Goal: Task Accomplishment & Management: Manage account settings

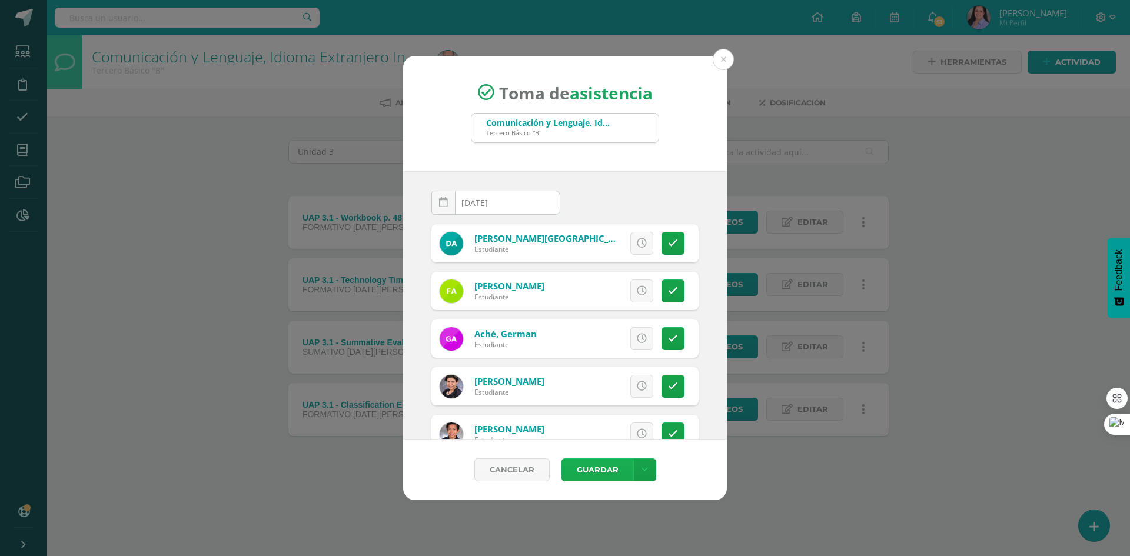
scroll to position [412, 0]
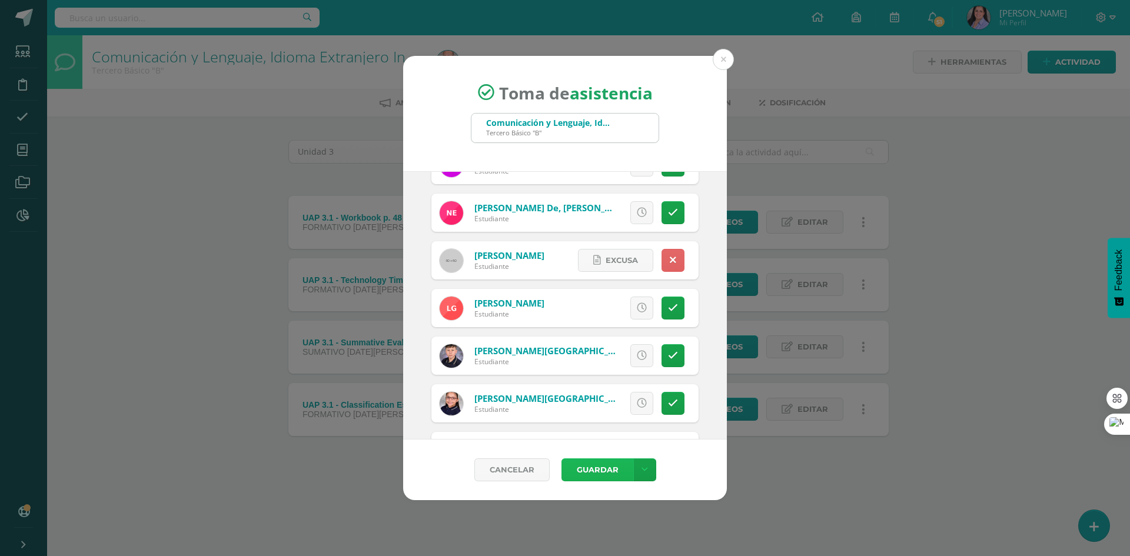
click at [593, 467] on button "Guardar" at bounding box center [597, 469] width 72 height 23
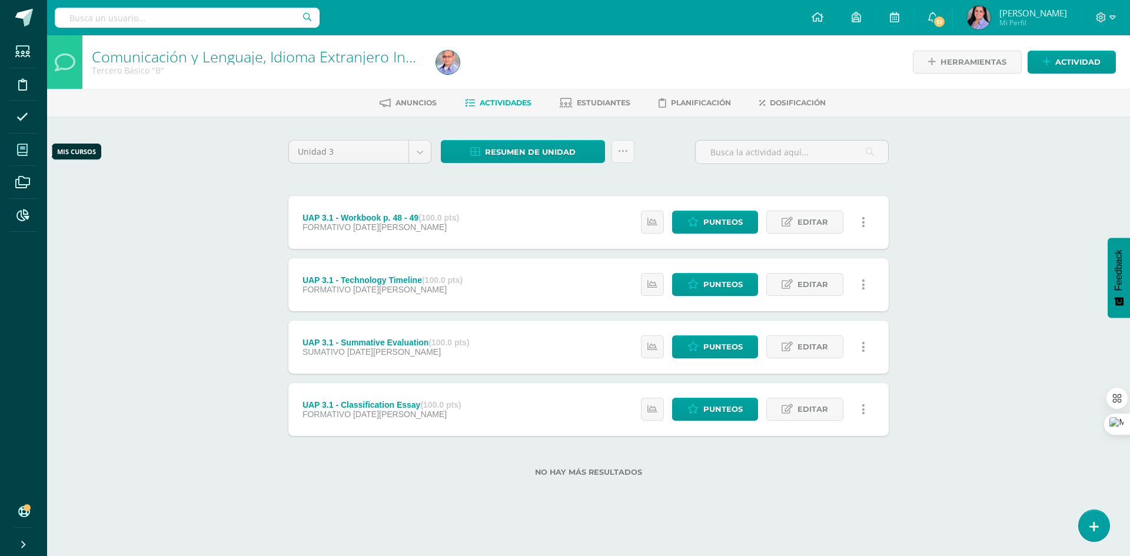
click at [23, 147] on icon at bounding box center [22, 150] width 11 height 12
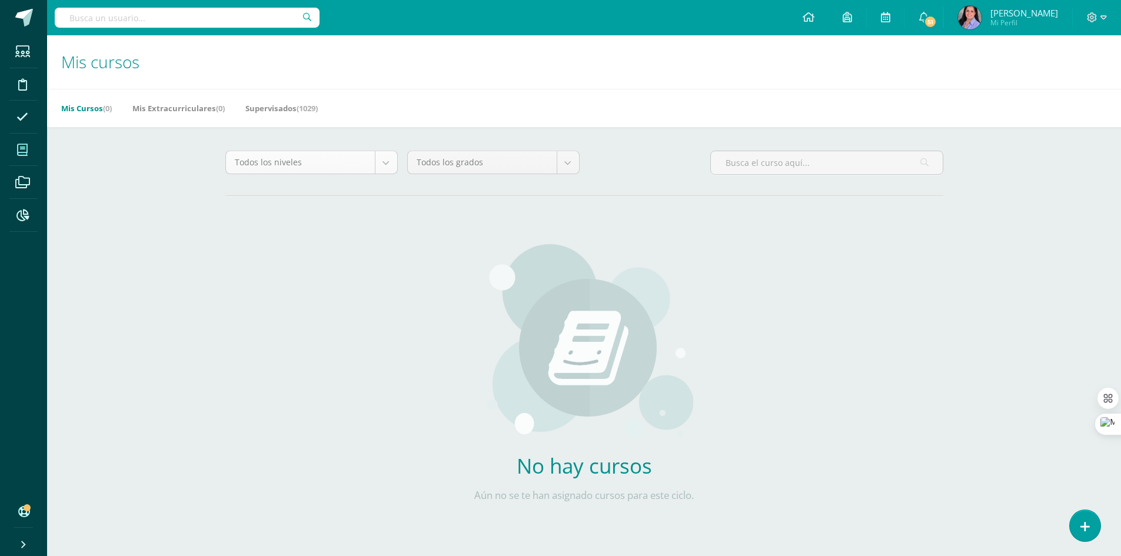
click at [387, 158] on body "Estudiantes Disciplina Asistencia Mis cursos Archivos Reportes Soporte Centro d…" at bounding box center [560, 281] width 1121 height 563
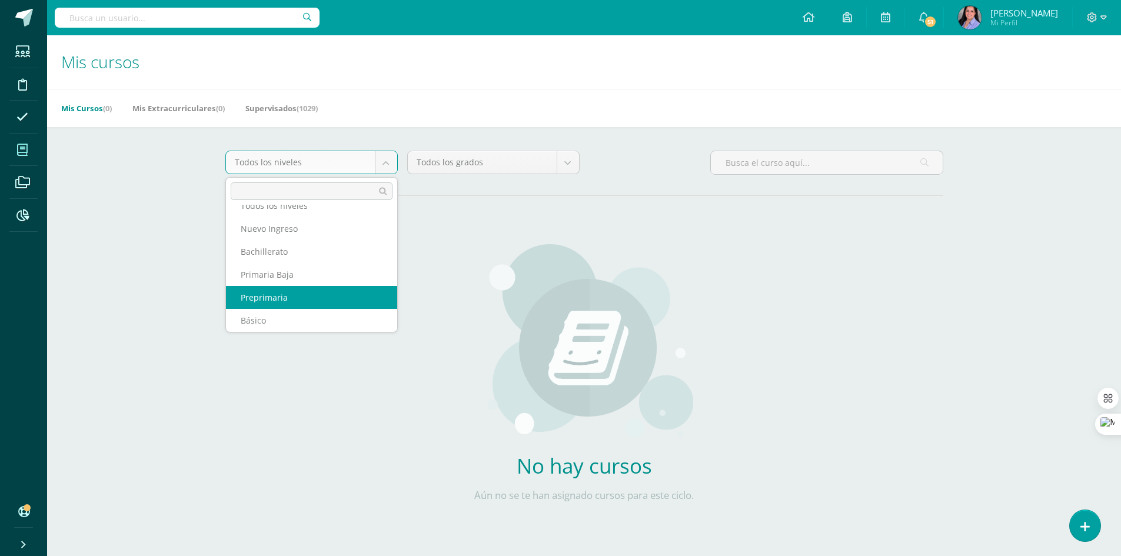
scroll to position [43, 0]
select select "6"
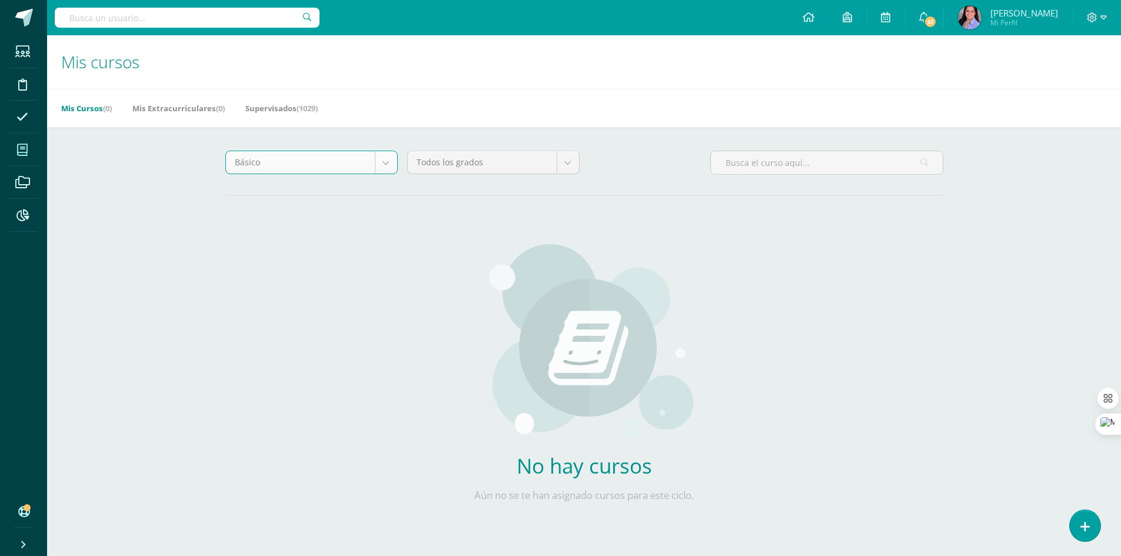
click at [567, 159] on body "Estudiantes Disciplina Asistencia Mis cursos Archivos Reportes Soporte Centro d…" at bounding box center [560, 281] width 1121 height 563
click at [290, 108] on link "Supervisados (1029)" at bounding box center [281, 108] width 72 height 19
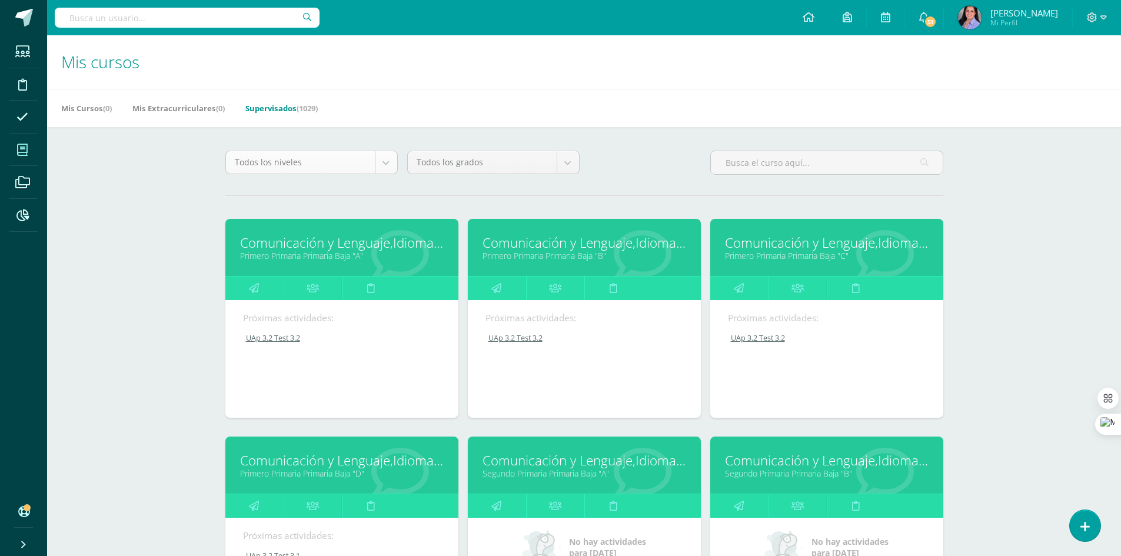
click at [387, 159] on body "Estudiantes Disciplina Asistencia Mis cursos Archivos Reportes Soporte Centro d…" at bounding box center [560, 473] width 1121 height 946
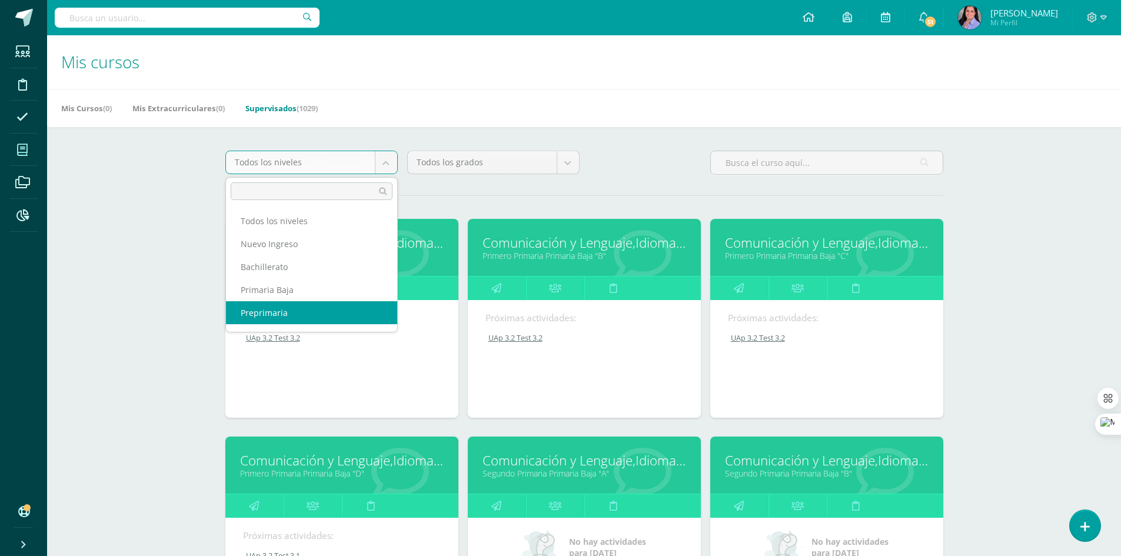
scroll to position [43, 0]
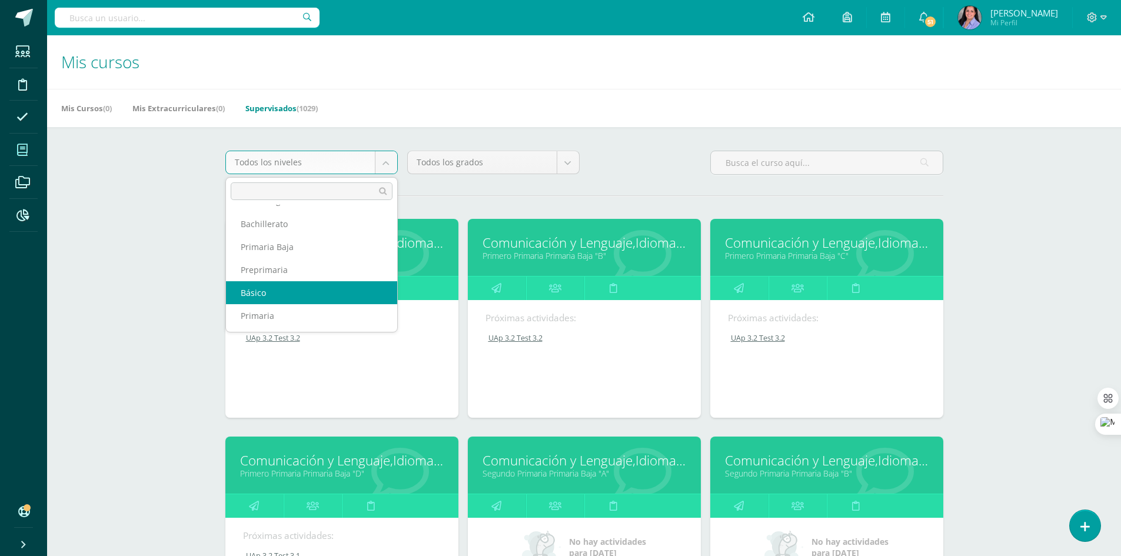
select select "6"
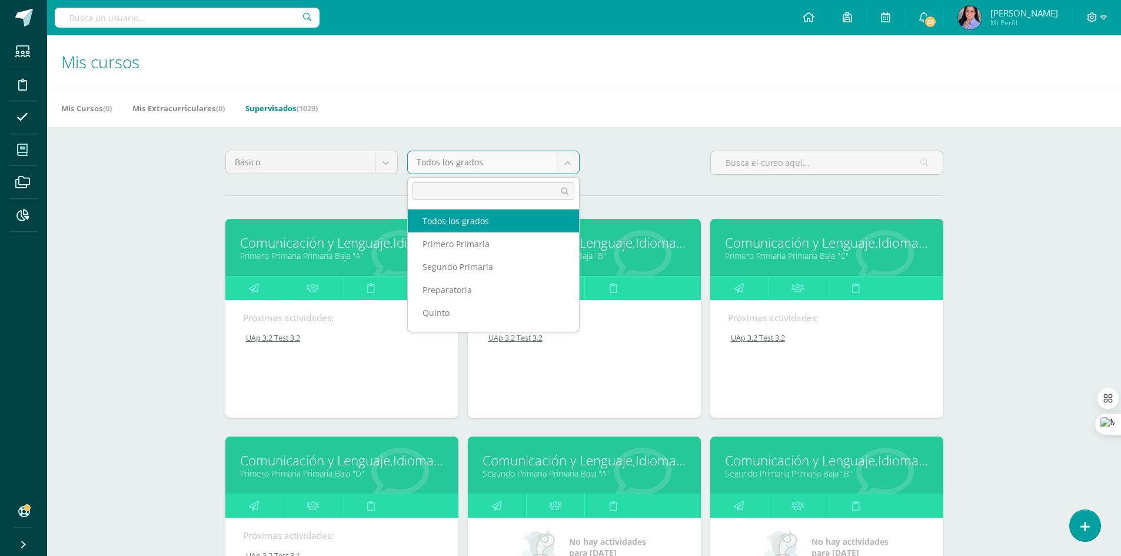
click at [573, 169] on body "Estudiantes Disciplina Asistencia Mis cursos Archivos Reportes Soporte Centro d…" at bounding box center [560, 473] width 1121 height 946
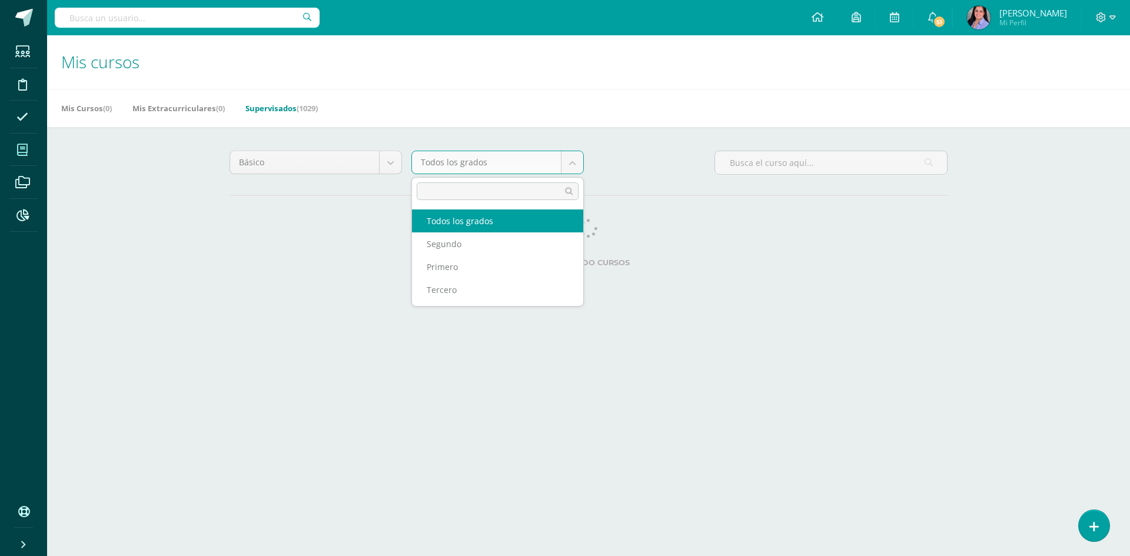
click at [571, 164] on body "Estudiantes Disciplina Asistencia Mis cursos Archivos Reportes Soporte Centro d…" at bounding box center [565, 147] width 1130 height 295
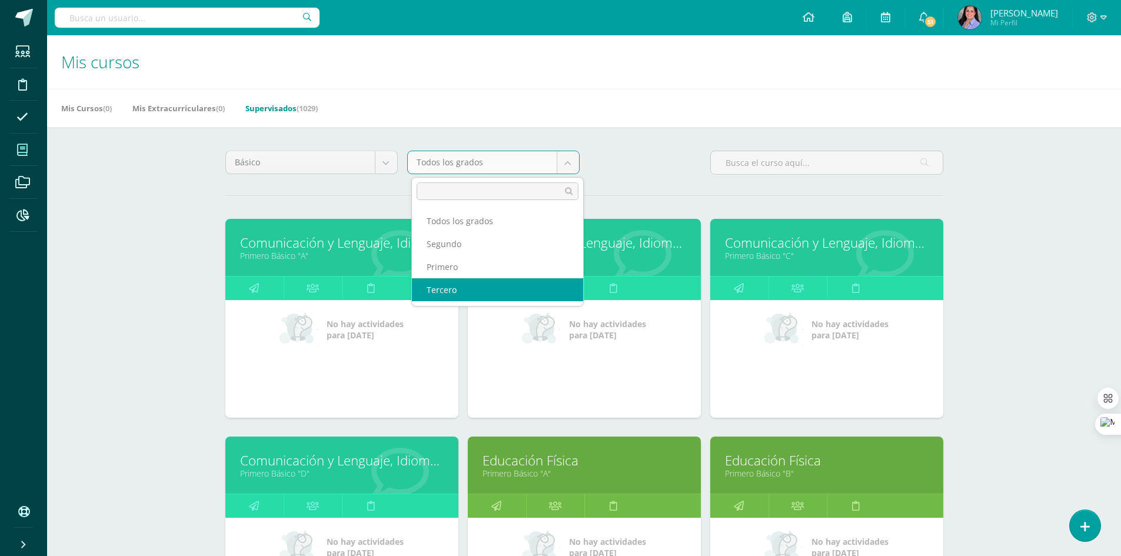
select select "26"
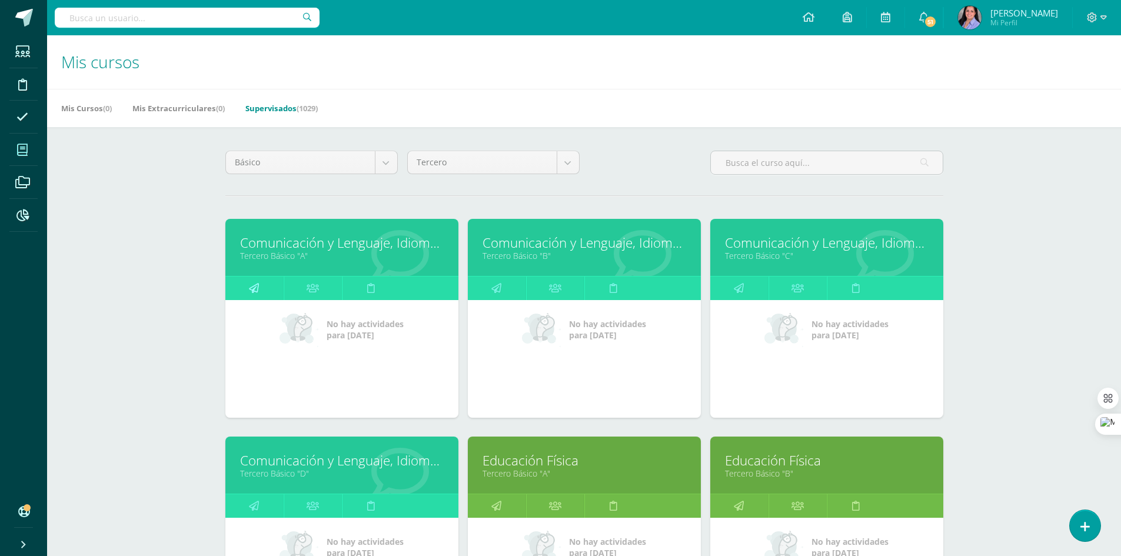
click at [250, 291] on icon at bounding box center [254, 288] width 10 height 23
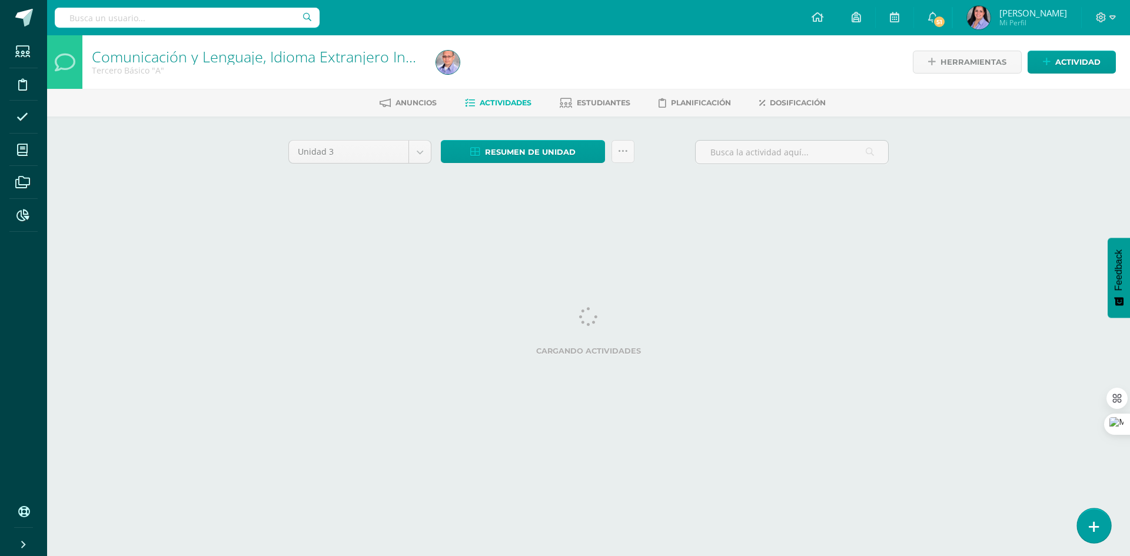
click at [1105, 525] on link at bounding box center [1094, 525] width 34 height 34
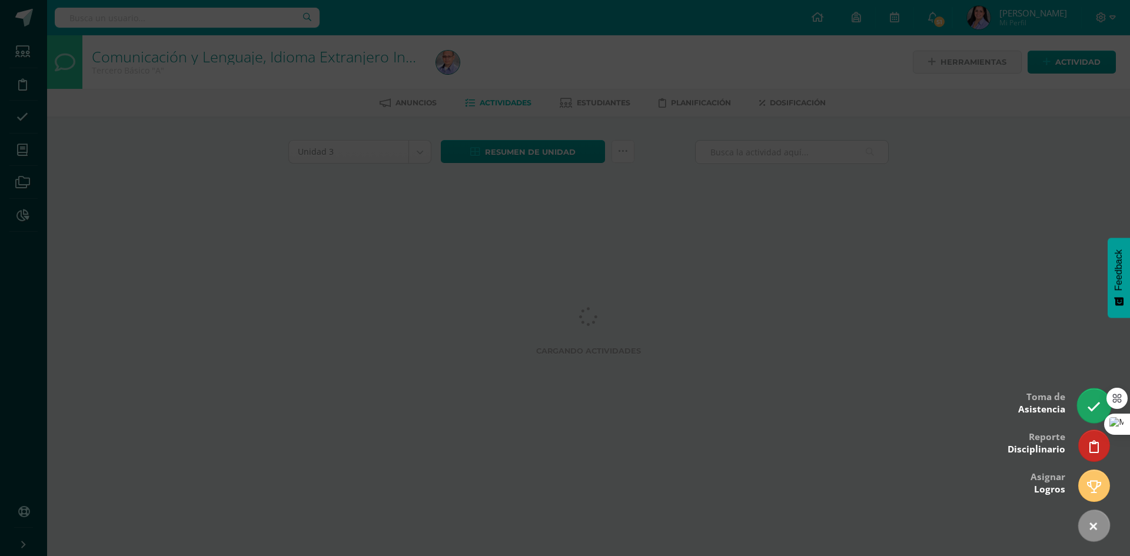
click at [1090, 395] on link at bounding box center [1094, 405] width 34 height 34
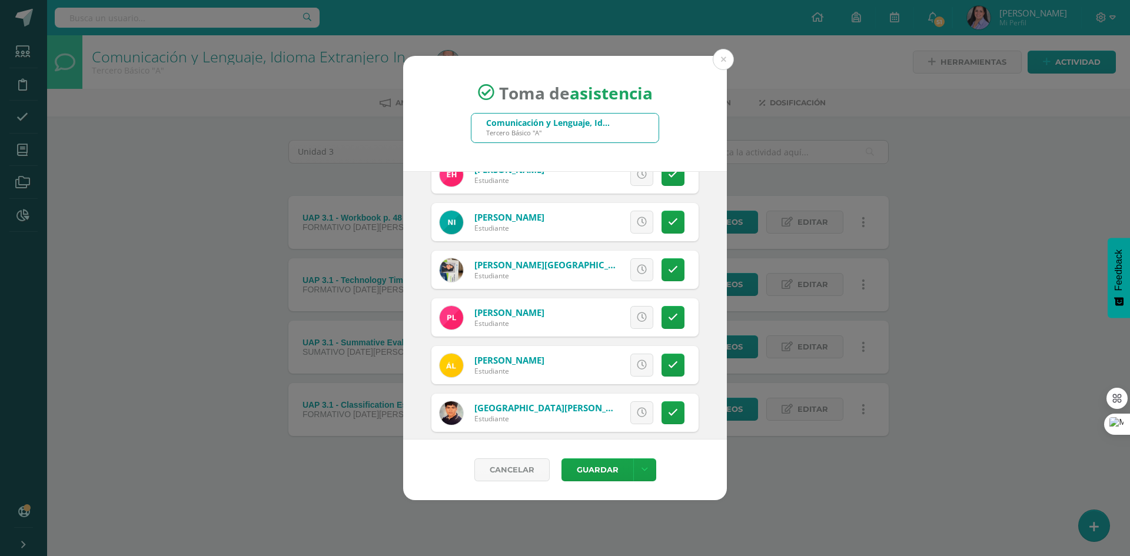
scroll to position [706, 0]
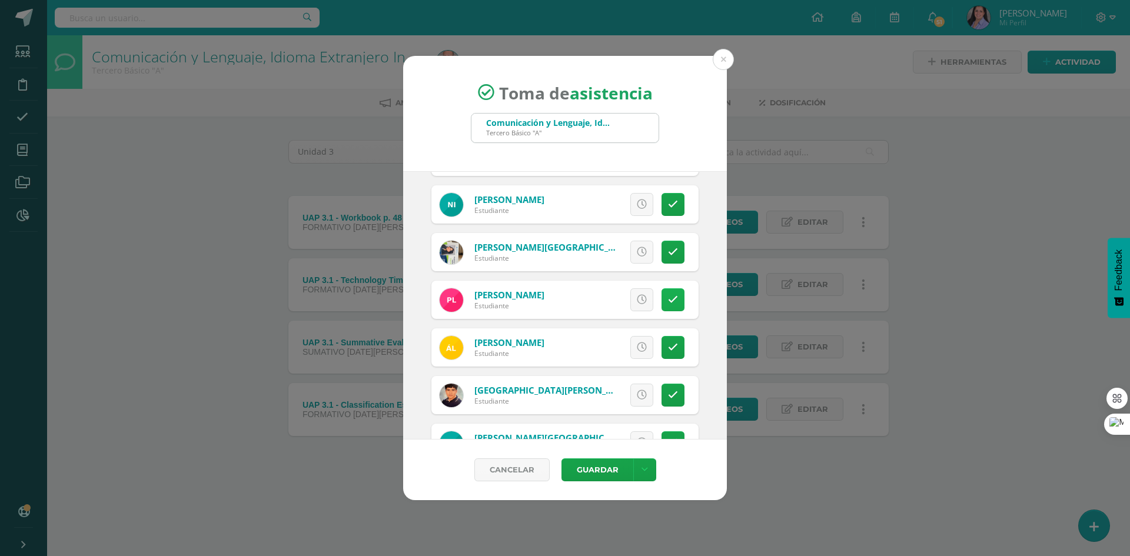
click at [670, 298] on link at bounding box center [672, 299] width 23 height 23
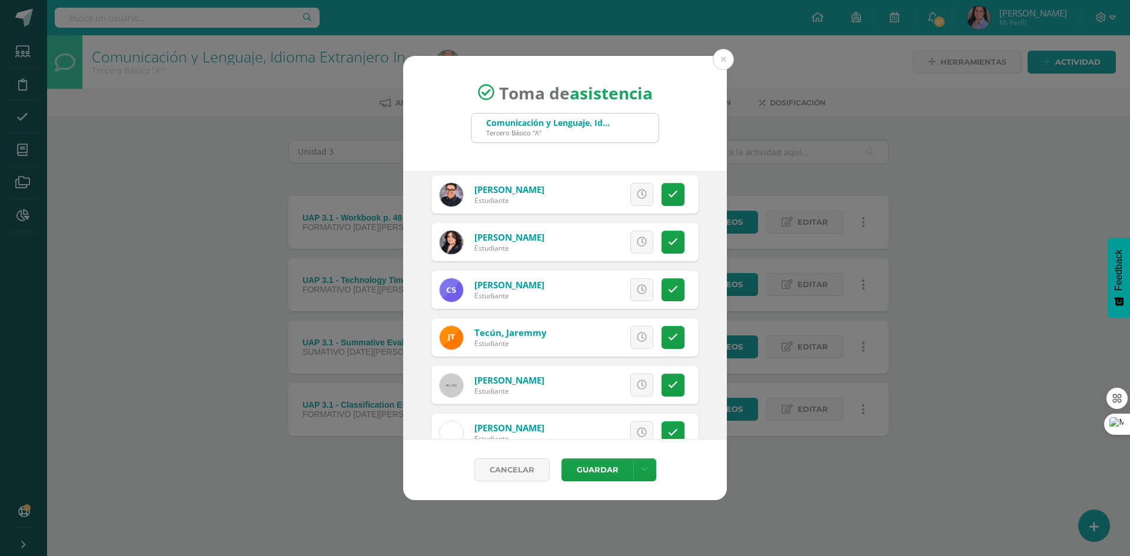
scroll to position [1765, 0]
click at [668, 338] on icon at bounding box center [673, 337] width 10 height 10
click at [615, 465] on button "Guardar" at bounding box center [597, 469] width 72 height 23
